Goal: Task Accomplishment & Management: Manage account settings

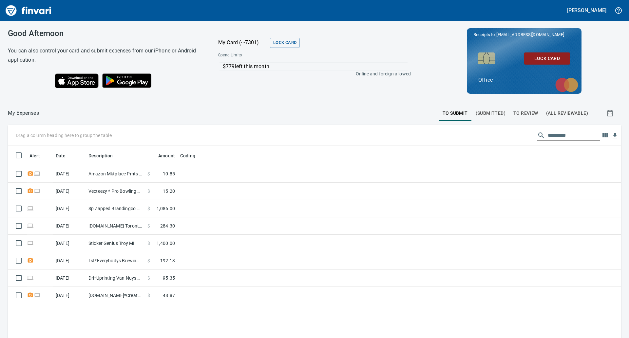
scroll to position [261, 603]
click at [514, 108] on button "To Review" at bounding box center [525, 113] width 33 height 16
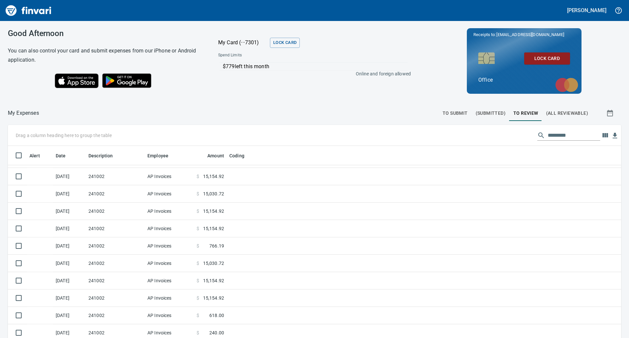
scroll to position [261, 598]
click at [602, 138] on icon "button" at bounding box center [605, 135] width 8 height 8
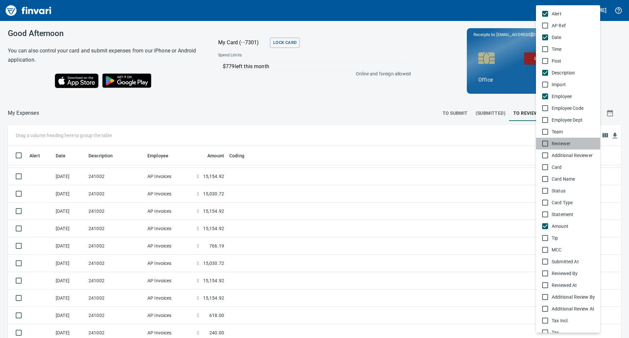
click at [545, 148] on li "Reviewer" at bounding box center [568, 144] width 64 height 12
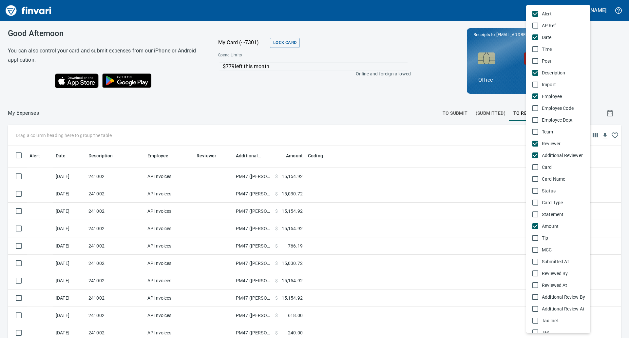
click at [614, 90] on div at bounding box center [314, 169] width 629 height 338
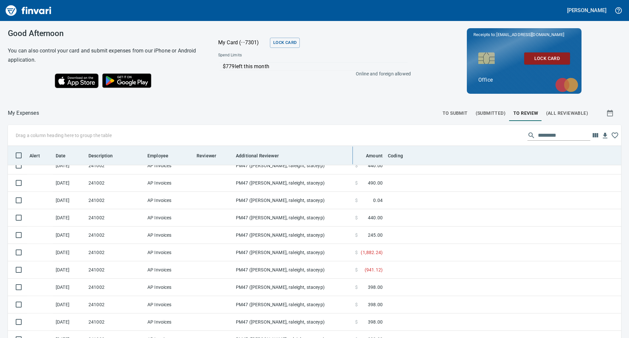
drag, startPoint x: 271, startPoint y: 154, endPoint x: 381, endPoint y: 150, distance: 110.1
click at [381, 150] on body "[PERSON_NAME] Good Afternoon You can also control your card and submit expenses…" at bounding box center [314, 169] width 629 height 338
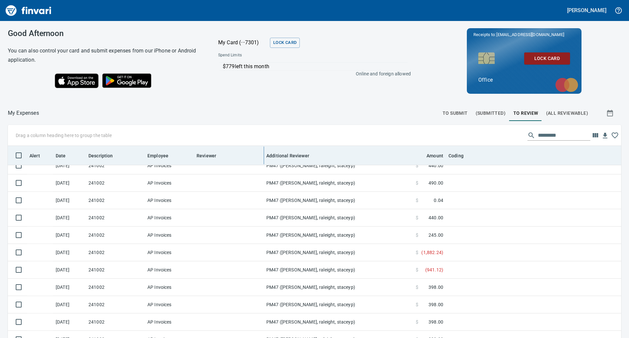
drag, startPoint x: 232, startPoint y: 151, endPoint x: 267, endPoint y: 150, distance: 34.4
click at [267, 150] on body "[PERSON_NAME] Good Afternoon You can also control your card and submit expenses…" at bounding box center [314, 169] width 629 height 338
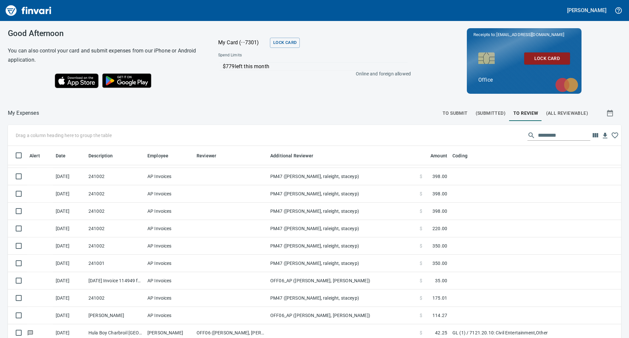
scroll to position [74, 0]
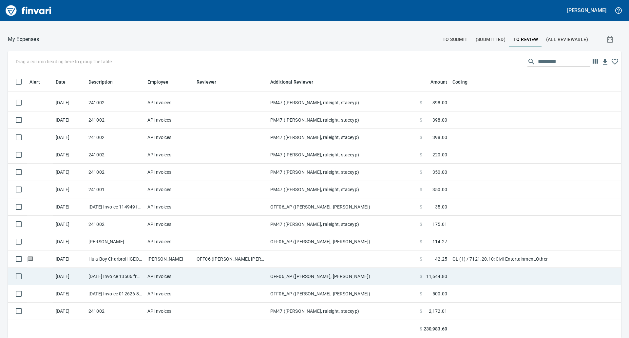
click at [253, 274] on td at bounding box center [231, 276] width 74 height 17
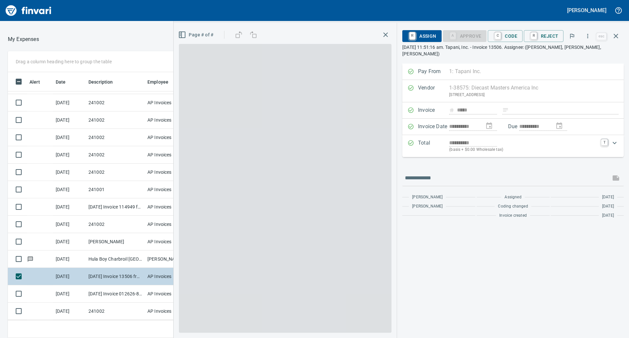
scroll to position [256, 435]
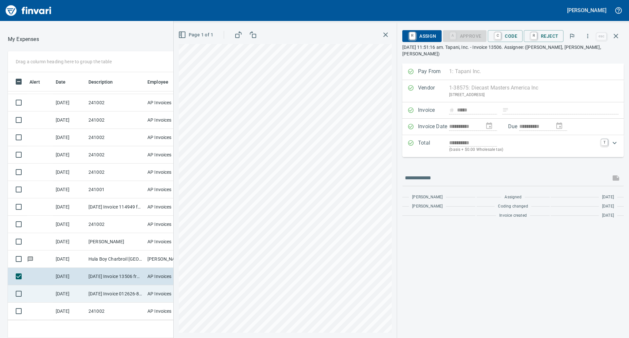
click at [159, 290] on td "AP Invoices" at bounding box center [169, 293] width 49 height 17
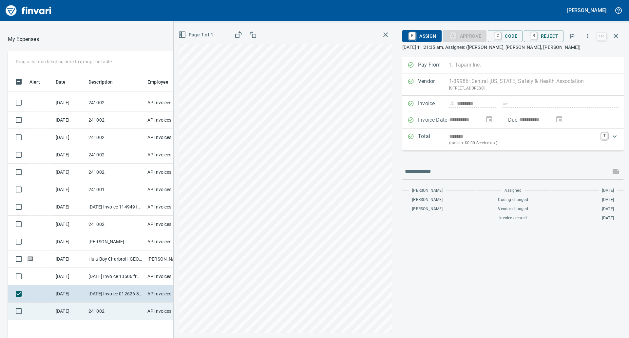
click at [99, 305] on td "241002" at bounding box center [115, 310] width 59 height 17
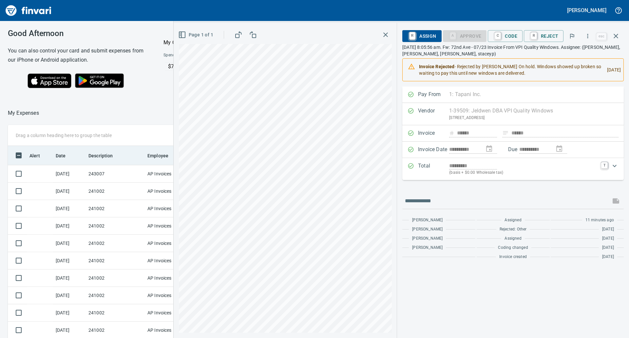
click at [121, 151] on div "Description" at bounding box center [115, 155] width 54 height 8
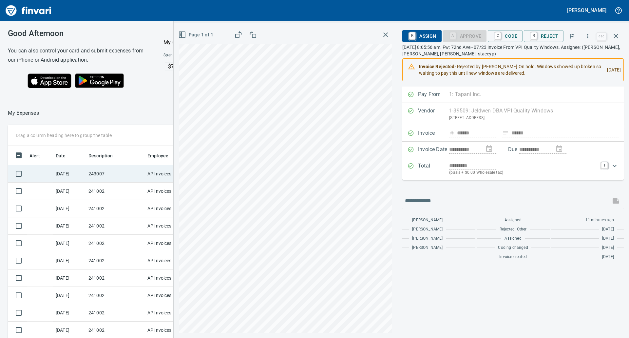
click at [113, 172] on td "243007" at bounding box center [115, 173] width 59 height 17
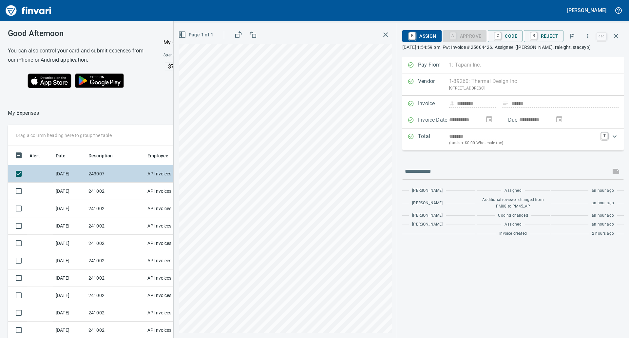
scroll to position [13, 0]
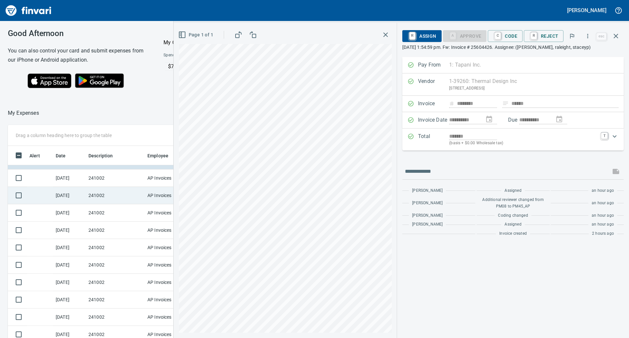
click at [97, 197] on td "241002" at bounding box center [115, 195] width 59 height 17
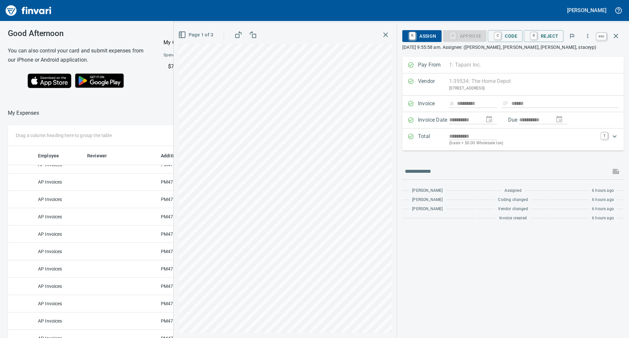
scroll to position [256, 435]
click at [620, 35] on button "button" at bounding box center [616, 36] width 16 height 16
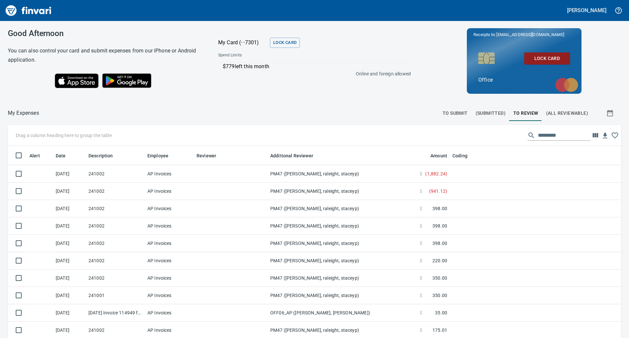
scroll to position [505, 3]
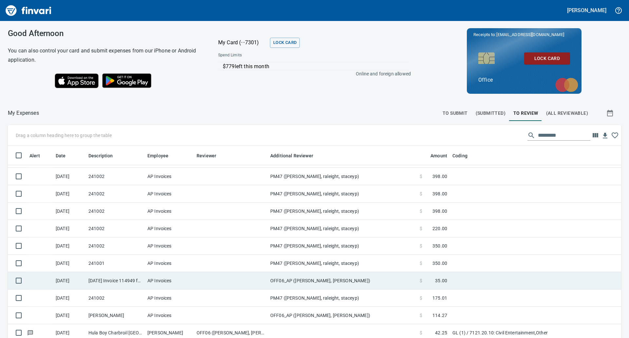
click at [287, 272] on td "OFF06_AP ([PERSON_NAME], [PERSON_NAME])" at bounding box center [342, 280] width 149 height 17
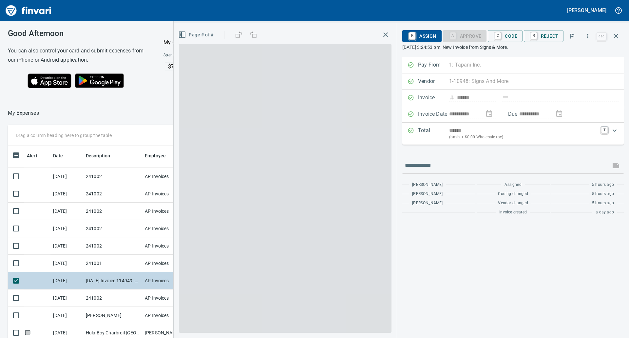
scroll to position [256, 435]
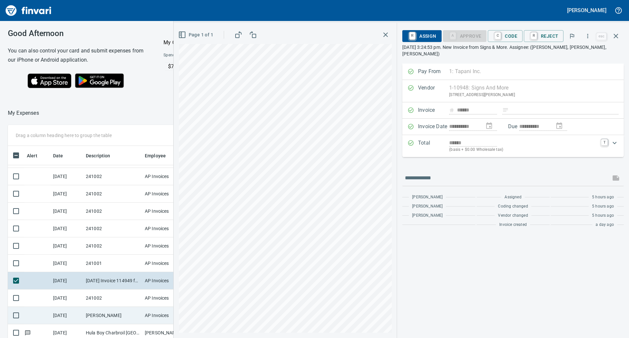
click at [145, 313] on td "AP Invoices" at bounding box center [166, 314] width 49 height 17
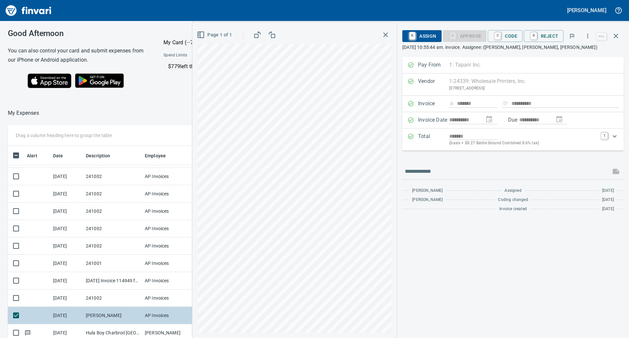
scroll to position [74, 0]
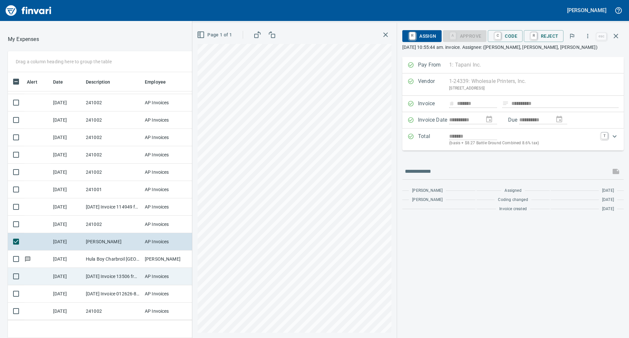
click at [129, 270] on td "[DATE] Invoice 13506 from Diecast Masters America Inc (1-38575)" at bounding box center [112, 276] width 59 height 17
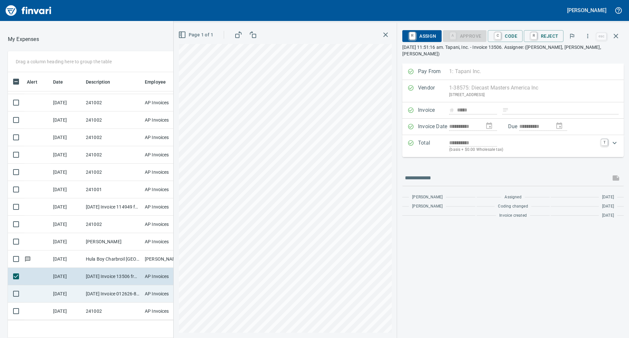
click at [115, 286] on td "[DATE] Invoice 012626-8 from Central [US_STATE] Safety & Health Association (1-…" at bounding box center [112, 293] width 59 height 17
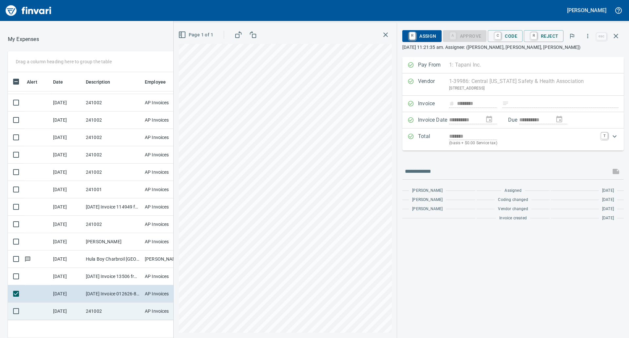
click at [117, 302] on td "241002" at bounding box center [112, 310] width 59 height 17
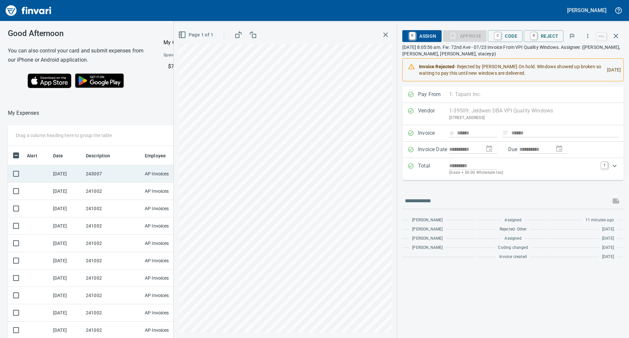
click at [121, 172] on td "243007" at bounding box center [112, 173] width 59 height 17
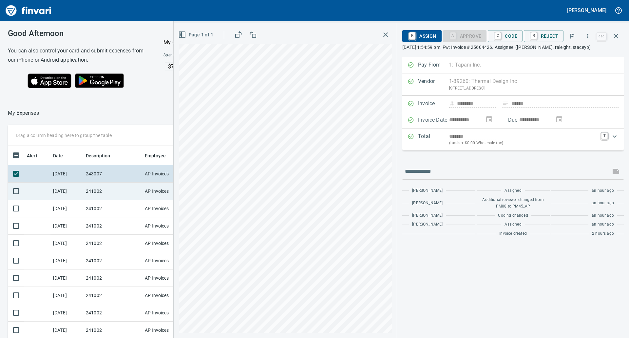
click at [121, 187] on td "241002" at bounding box center [112, 190] width 59 height 17
